Goal: Check status

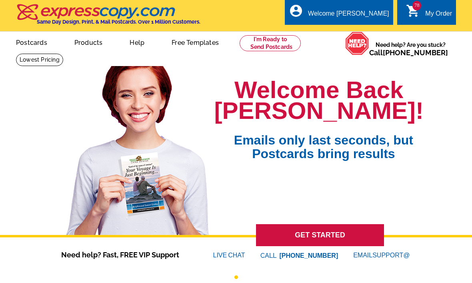
click at [435, 7] on div "78 shopping_cart My Order" at bounding box center [426, 12] width 59 height 25
click at [431, 10] on div "My Order" at bounding box center [438, 15] width 27 height 11
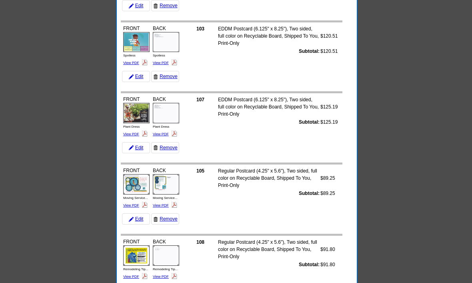
scroll to position [2024, 0]
click at [135, 61] on link "View PDF" at bounding box center [131, 63] width 16 height 4
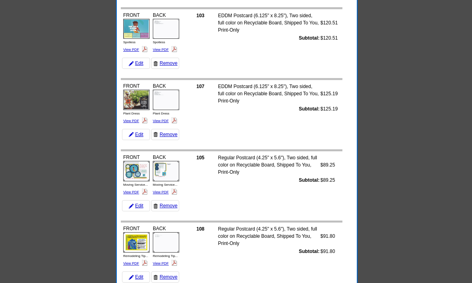
click at [166, 60] on link "Remove" at bounding box center [165, 63] width 28 height 11
click at [166, 49] on link "View PDF" at bounding box center [161, 50] width 16 height 4
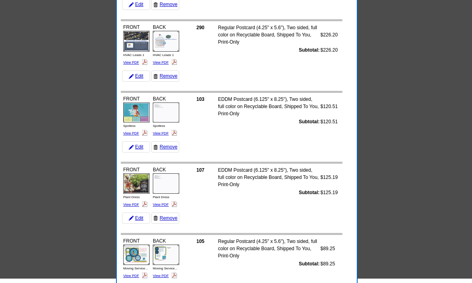
scroll to position [1948, 0]
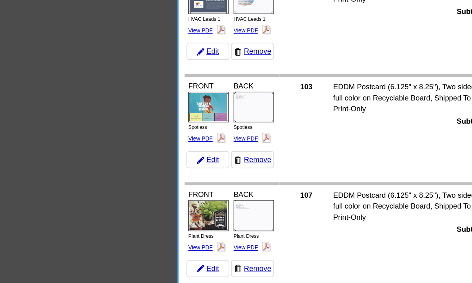
click at [167, 67] on link "View PDF" at bounding box center [161, 69] width 16 height 4
